Goal: Task Accomplishment & Management: Complete application form

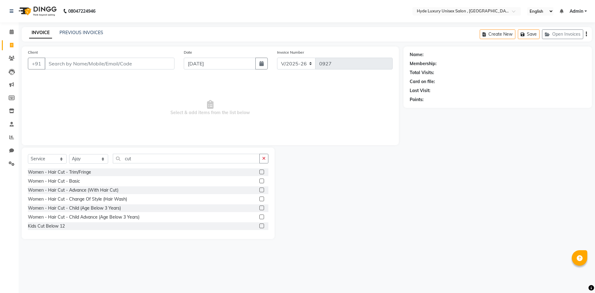
select select "8189"
select select "service"
select select "79828"
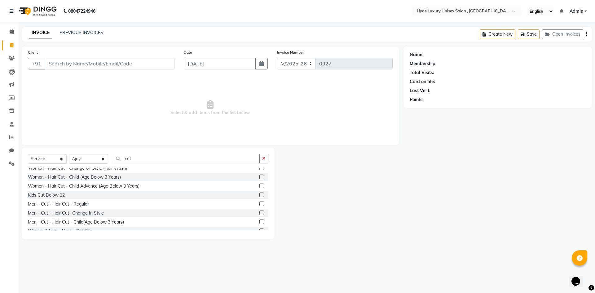
type input "cut"
click at [259, 204] on label at bounding box center [261, 203] width 5 height 5
click at [259, 204] on input "checkbox" at bounding box center [261, 204] width 4 height 4
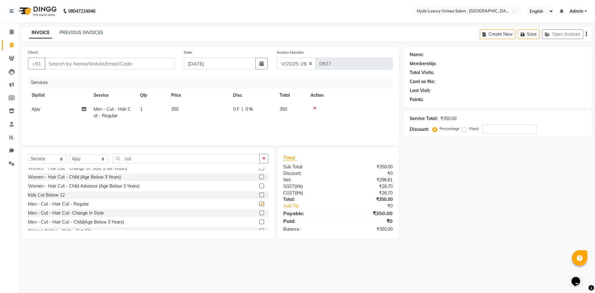
checkbox input "false"
click at [266, 158] on button "button" at bounding box center [263, 159] width 9 height 10
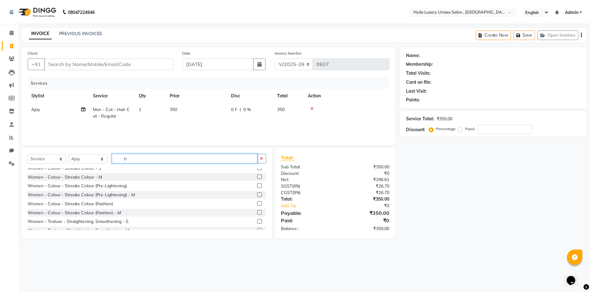
scroll to position [0, 0]
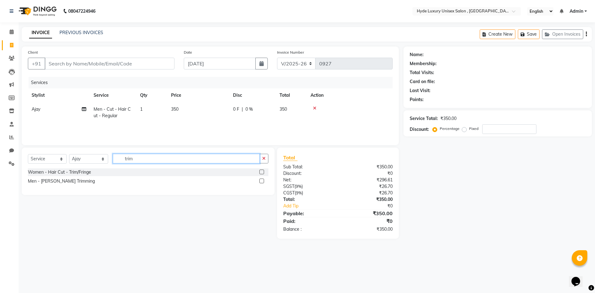
type input "trim"
click at [262, 181] on label at bounding box center [261, 180] width 5 height 5
click at [262, 181] on input "checkbox" at bounding box center [261, 181] width 4 height 4
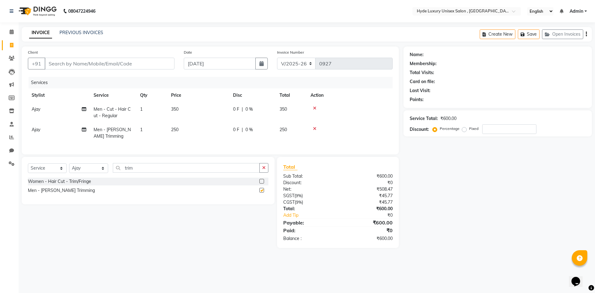
checkbox input "false"
click at [264, 170] on icon "button" at bounding box center [263, 167] width 3 height 4
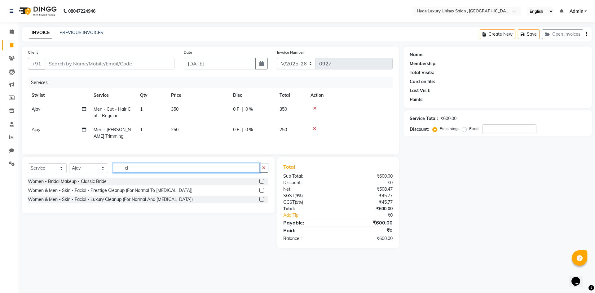
type input "cl"
click at [261, 201] on label at bounding box center [261, 199] width 5 height 5
click at [261, 201] on input "checkbox" at bounding box center [261, 199] width 4 height 4
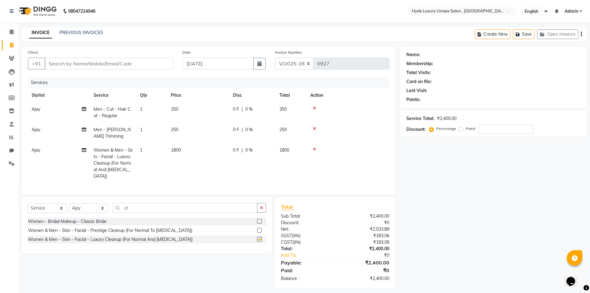
checkbox input "false"
click at [68, 62] on input "Client" at bounding box center [109, 64] width 129 height 12
type input "9"
type input "0"
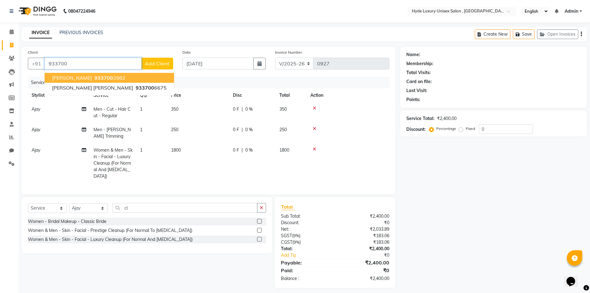
click at [113, 79] on button "[PERSON_NAME] 933700 2982" at bounding box center [110, 78] width 130 height 10
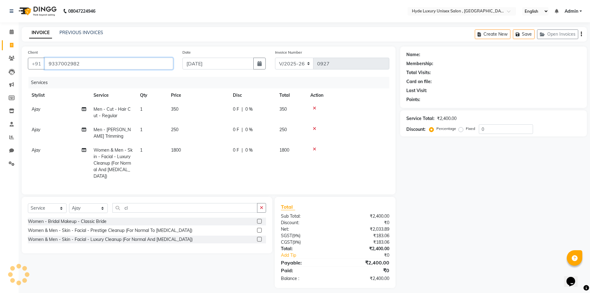
type input "9337002982"
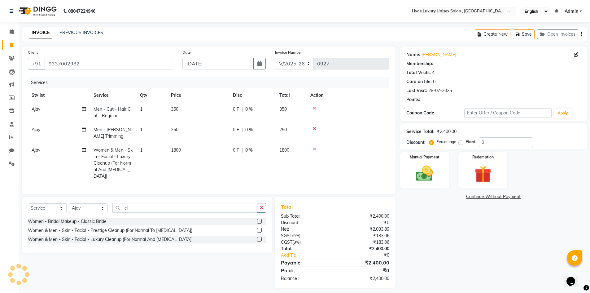
select select "1: Object"
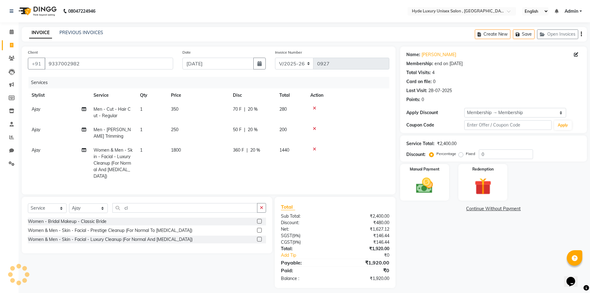
type input "20"
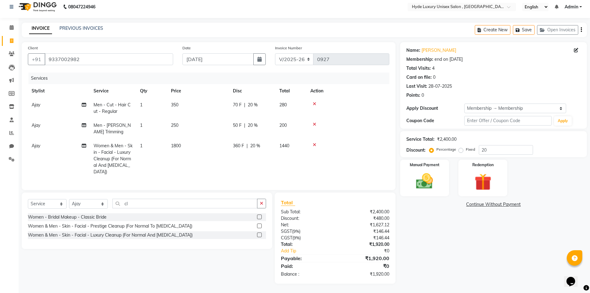
scroll to position [9, 0]
click at [433, 171] on img at bounding box center [425, 181] width 29 height 20
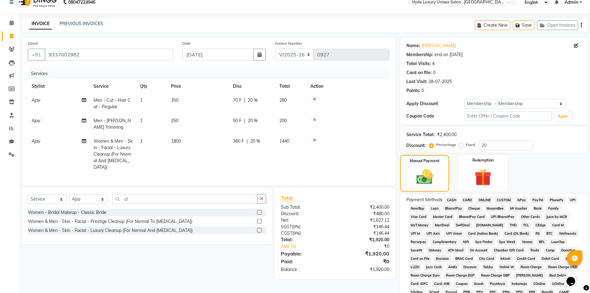
click at [558, 199] on span "PhonePe" at bounding box center [557, 199] width 18 height 7
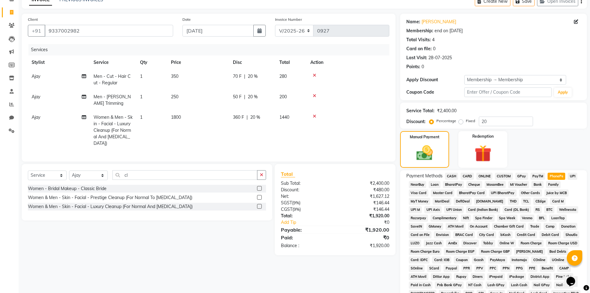
scroll to position [127, 0]
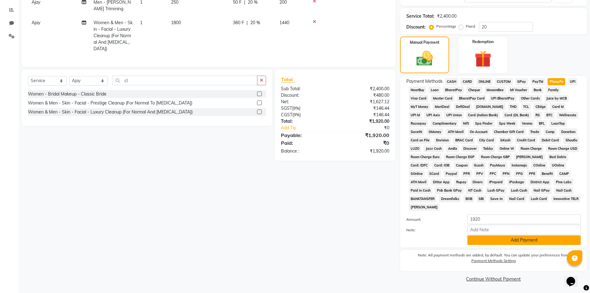
click at [526, 241] on button "Add Payment" at bounding box center [524, 240] width 113 height 10
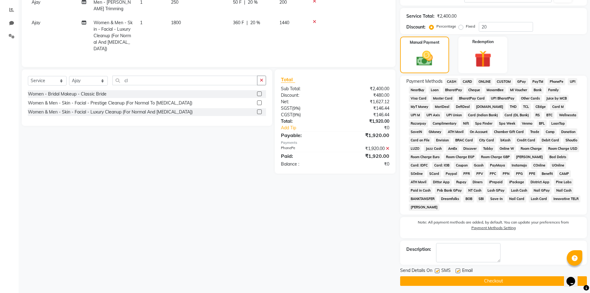
click at [496, 281] on button "Checkout" at bounding box center [493, 281] width 187 height 10
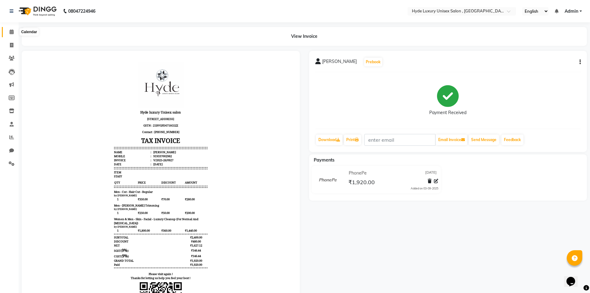
click at [13, 33] on icon at bounding box center [12, 31] width 4 height 5
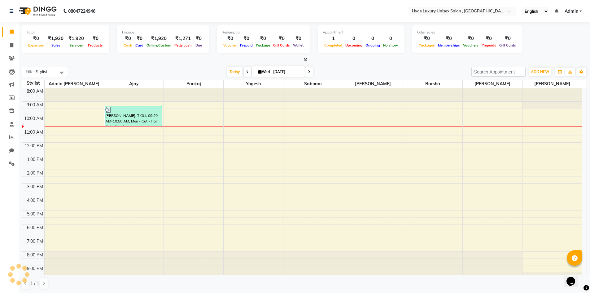
click at [98, 60] on div at bounding box center [305, 59] width 566 height 7
click at [119, 4] on nav "08047224946 Select Location × Hyde Luxury Unisex Salon , Rudrapur, English ENGL…" at bounding box center [295, 11] width 590 height 22
click at [141, 12] on nav "08047224946 Select Location × Hyde Luxury Unisex Salon , Rudrapur, English ENGL…" at bounding box center [295, 11] width 590 height 22
click at [123, 7] on nav "08047224946 Select Location × Hyde Luxury Unisex Salon , Rudrapur, English ENGL…" at bounding box center [295, 11] width 590 height 22
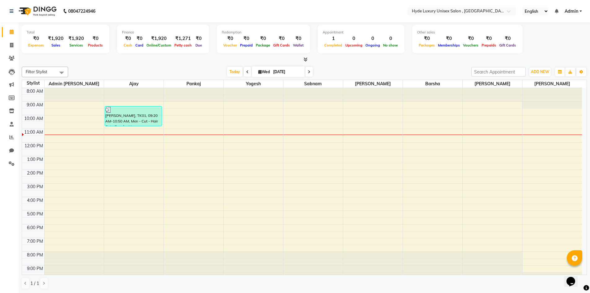
click at [129, 8] on nav "08047224946 Select Location × Hyde Luxury Unisex Salon , Rudrapur, English ENGL…" at bounding box center [295, 11] width 590 height 22
click at [125, 7] on nav "08047224946 Select Location × Hyde Luxury Unisex Salon , Rudrapur, English ENGL…" at bounding box center [295, 11] width 590 height 22
click at [128, 12] on nav "08047224946 Select Location × Hyde Luxury Unisex Salon , Rudrapur, English ENGL…" at bounding box center [295, 11] width 590 height 22
click at [12, 45] on icon at bounding box center [11, 45] width 3 height 5
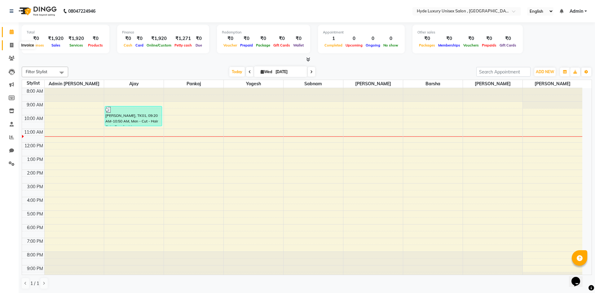
select select "8189"
select select "service"
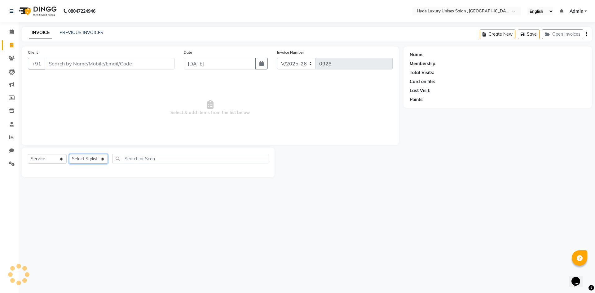
click at [81, 159] on select "Select Stylist" at bounding box center [88, 159] width 39 height 10
select select "79830"
click at [69, 154] on select "Select Stylist Admin [PERSON_NAME] [PERSON_NAME] [PERSON_NAME] [PERSON_NAME] [P…" at bounding box center [88, 159] width 39 height 10
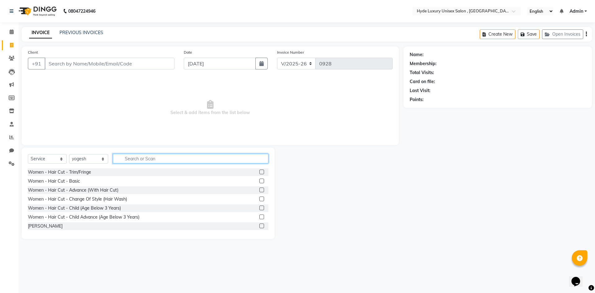
click at [124, 156] on input "text" at bounding box center [191, 159] width 156 height 10
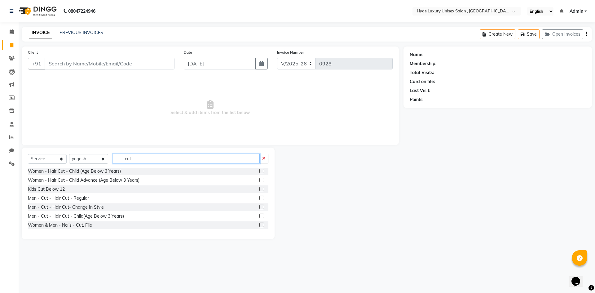
type input "cut"
click at [259, 206] on label at bounding box center [261, 207] width 5 height 5
click at [259, 206] on input "checkbox" at bounding box center [261, 207] width 4 height 4
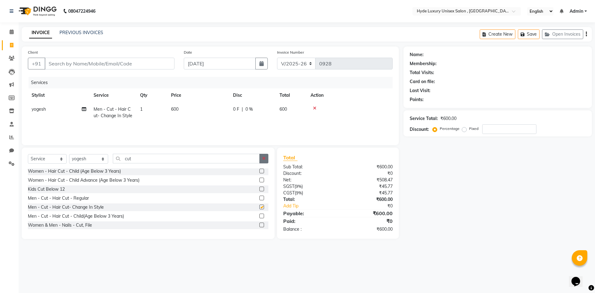
checkbox input "false"
click at [86, 160] on select "Select Stylist Admin [PERSON_NAME] [PERSON_NAME] [PERSON_NAME] [PERSON_NAME] [P…" at bounding box center [88, 159] width 39 height 10
select select "79854"
click at [69, 154] on select "Select Stylist Admin [PERSON_NAME] [PERSON_NAME] [PERSON_NAME] [PERSON_NAME] [P…" at bounding box center [88, 159] width 39 height 10
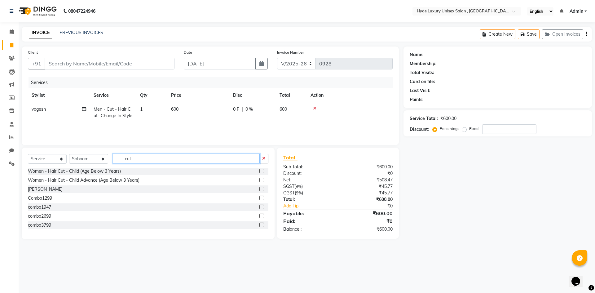
click at [150, 158] on input "cut" at bounding box center [186, 159] width 147 height 10
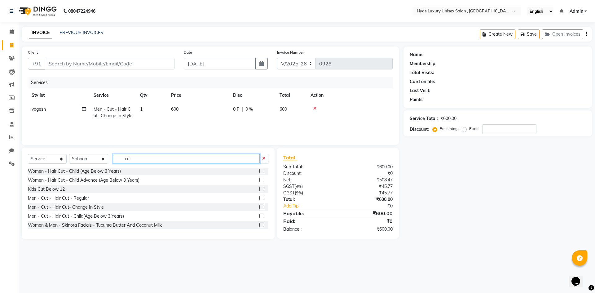
type input "c"
type input "thre"
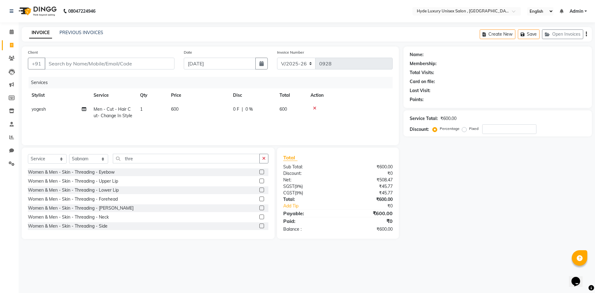
click at [259, 171] on label at bounding box center [261, 172] width 5 height 5
click at [259, 171] on input "checkbox" at bounding box center [261, 172] width 4 height 4
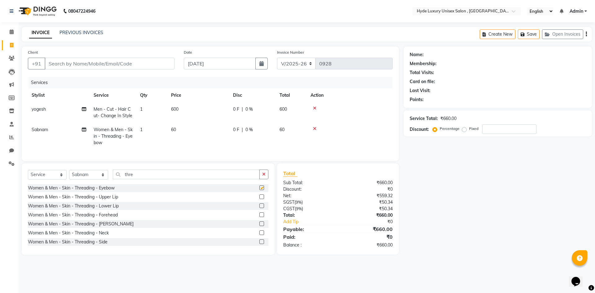
checkbox input "false"
click at [98, 62] on input "Client" at bounding box center [110, 64] width 130 height 12
type input "7"
type input "0"
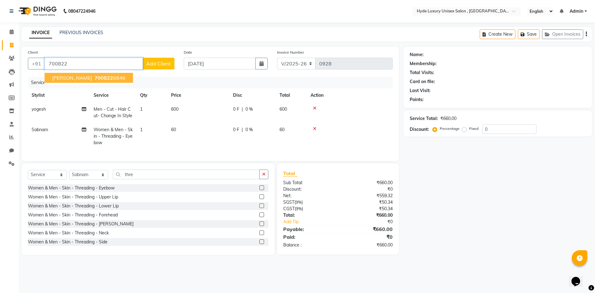
click at [95, 76] on ngb-highlight "700822 6846" at bounding box center [109, 78] width 32 height 6
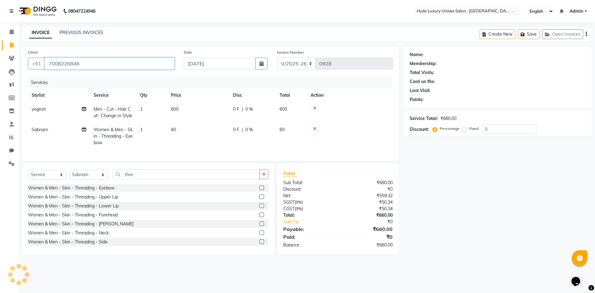
type input "7008226846"
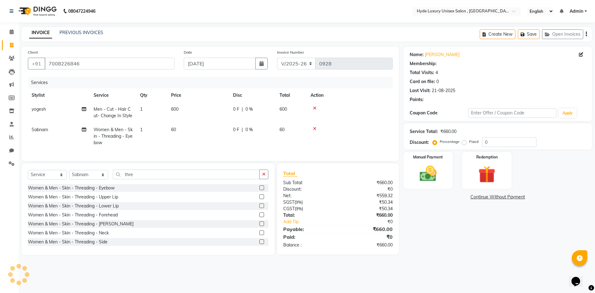
select select "1: Object"
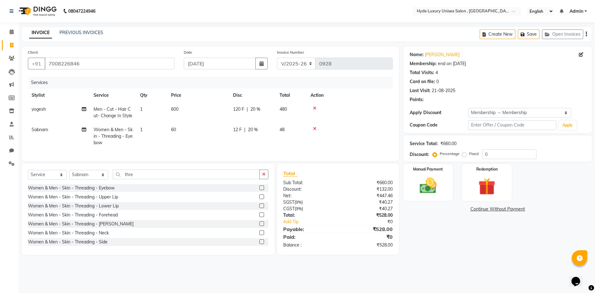
type input "20"
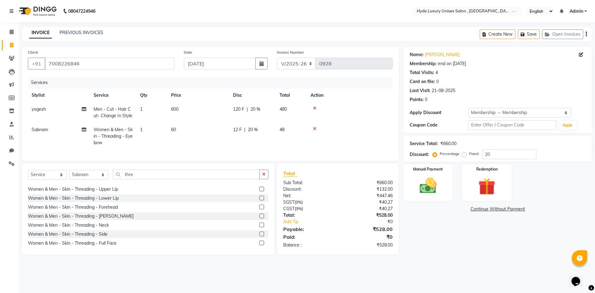
scroll to position [10, 0]
click at [91, 177] on select "Select Stylist Admin [PERSON_NAME] [PERSON_NAME] [PERSON_NAME] [PERSON_NAME] [P…" at bounding box center [88, 175] width 39 height 10
click at [145, 179] on input "thre" at bounding box center [186, 175] width 147 height 10
type input "t"
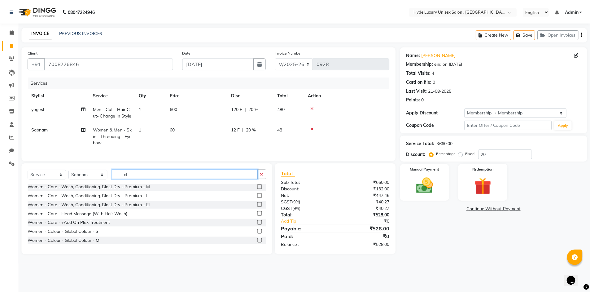
scroll to position [0, 0]
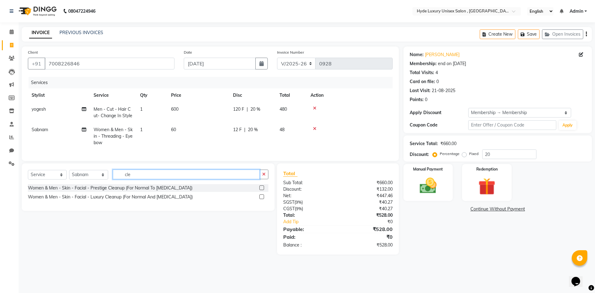
type input "cle"
click at [260, 199] on label at bounding box center [261, 196] width 5 height 5
click at [260, 199] on input "checkbox" at bounding box center [261, 197] width 4 height 4
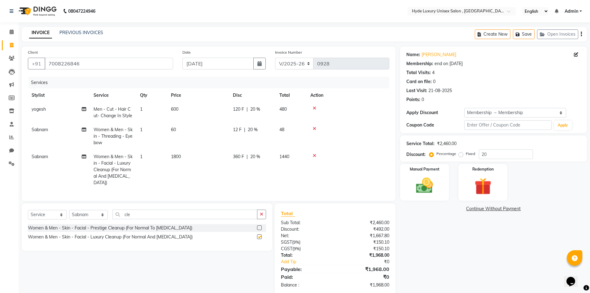
checkbox input "false"
click at [177, 154] on span "1800" at bounding box center [176, 157] width 10 height 6
select select "79854"
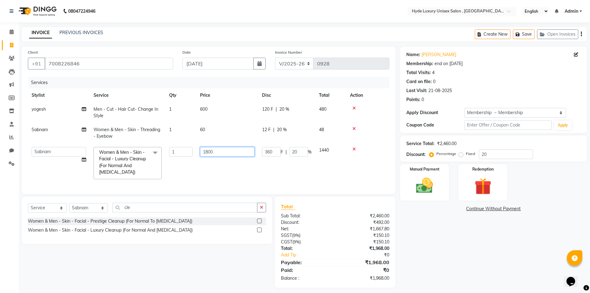
click at [218, 153] on input "1800" at bounding box center [227, 152] width 55 height 10
type input "1"
click at [213, 169] on td at bounding box center [227, 163] width 62 height 40
select select "79854"
click at [443, 251] on div "Name: [PERSON_NAME] Membership: end on [DATE] Total Visits: 4 Card on file: 0 L…" at bounding box center [496, 166] width 192 height 241
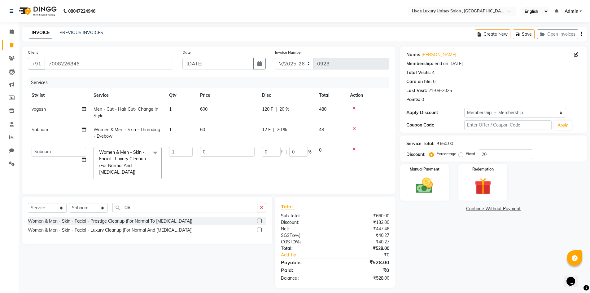
scroll to position [9, 0]
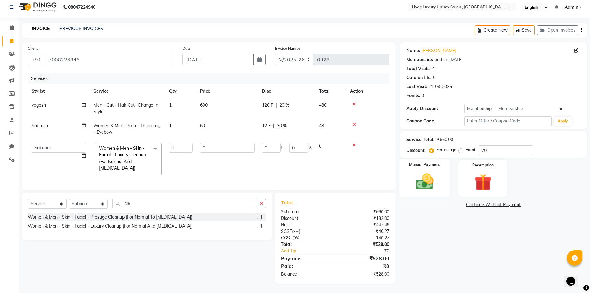
click at [440, 171] on div "Manual Payment" at bounding box center [424, 178] width 51 height 38
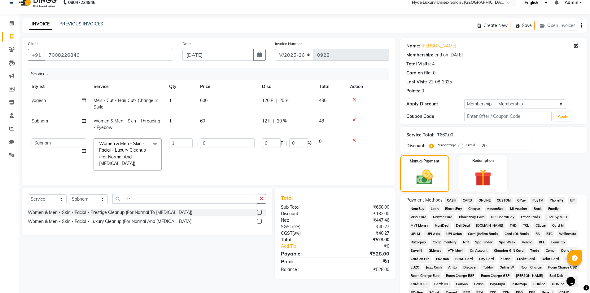
scroll to position [95, 0]
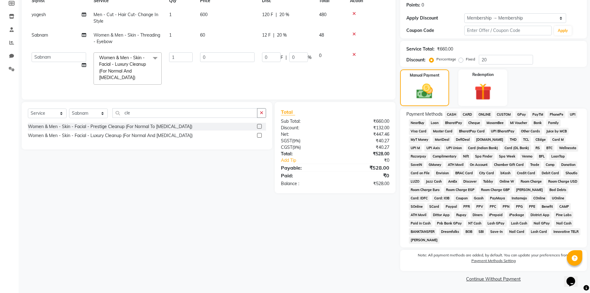
click at [207, 211] on div "Client [PHONE_NUMBER] Date [DATE] Invoice Number V/2025 V/[PHONE_NUMBER] Servic…" at bounding box center [208, 118] width 383 height 332
click at [570, 114] on span "UPI" at bounding box center [573, 114] width 10 height 7
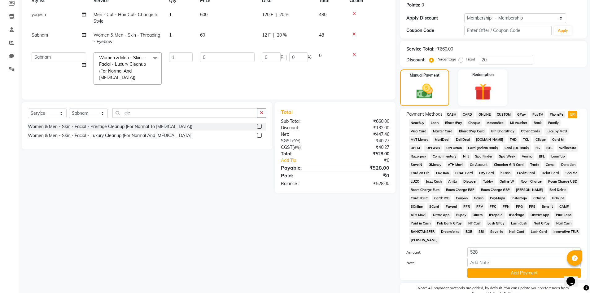
scroll to position [127, 0]
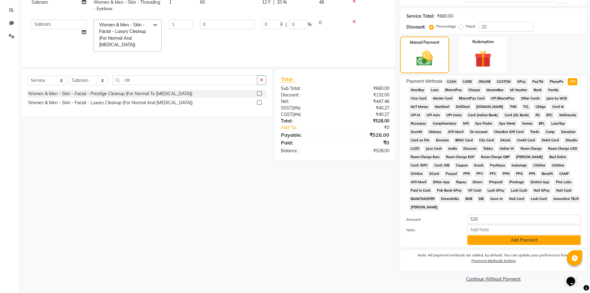
click at [482, 239] on button "Add Payment" at bounding box center [524, 240] width 113 height 10
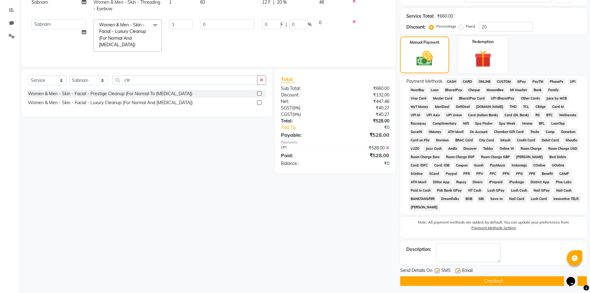
click at [479, 282] on button "Checkout" at bounding box center [493, 281] width 187 height 10
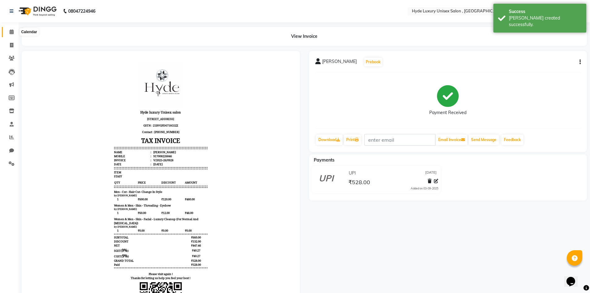
click at [15, 29] on span at bounding box center [11, 32] width 11 height 7
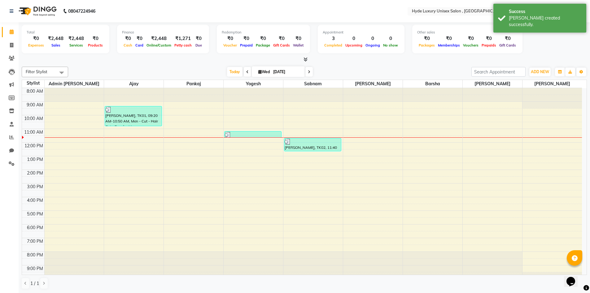
click at [120, 69] on div "[DATE] [DATE]" at bounding box center [269, 71] width 397 height 9
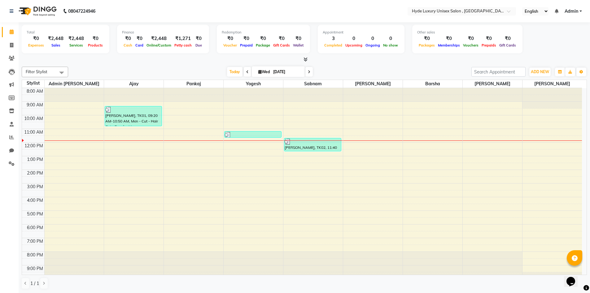
click at [134, 9] on nav "08047224946 Select Location × Hyde Luxury Unisex Salon , Rudrapur, English ENGL…" at bounding box center [295, 11] width 590 height 22
click at [128, 10] on nav "08047224946 Select Location × Hyde Luxury Unisex Salon , Rudrapur, English ENGL…" at bounding box center [295, 11] width 590 height 22
